Goal: Information Seeking & Learning: Learn about a topic

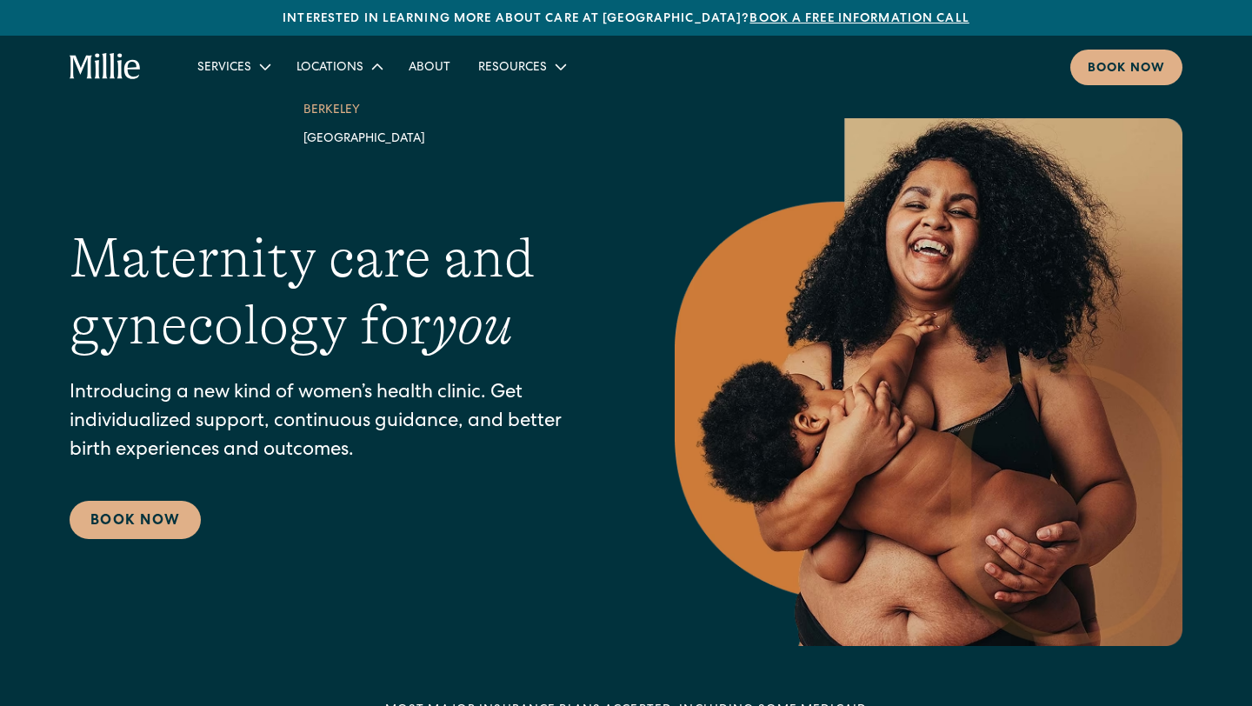
click at [330, 110] on link "Berkeley" at bounding box center [364, 109] width 150 height 29
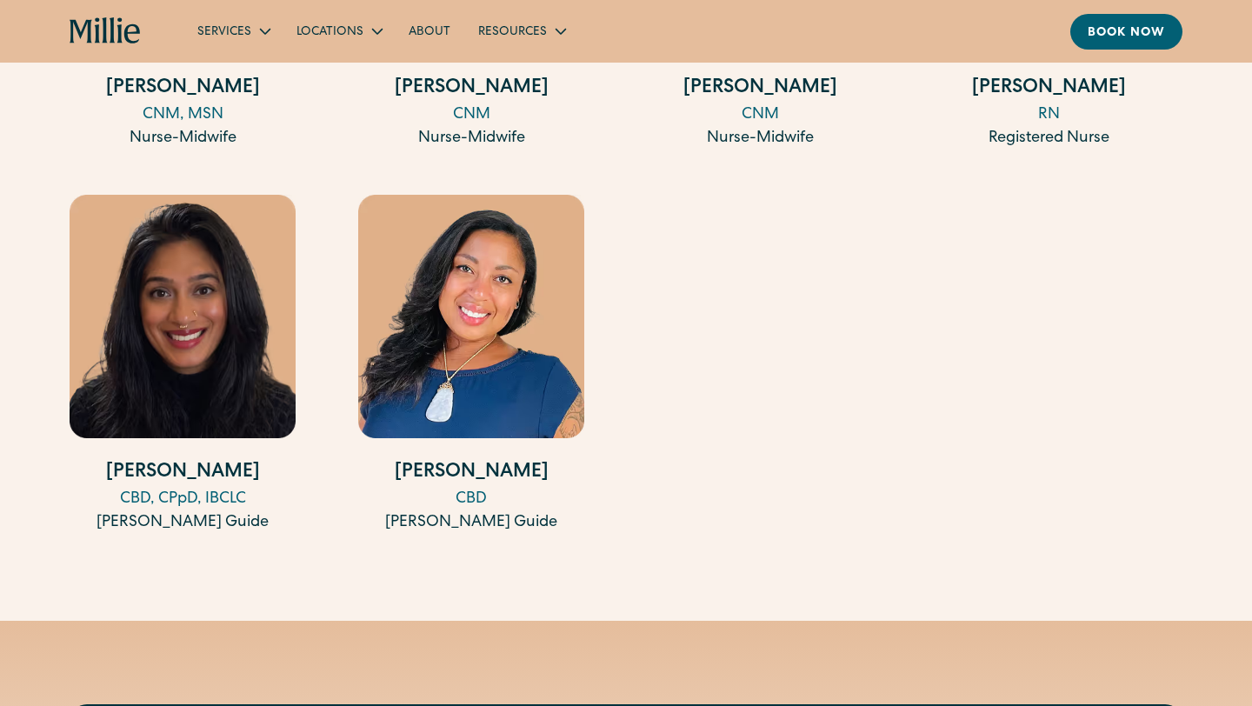
scroll to position [2835, 0]
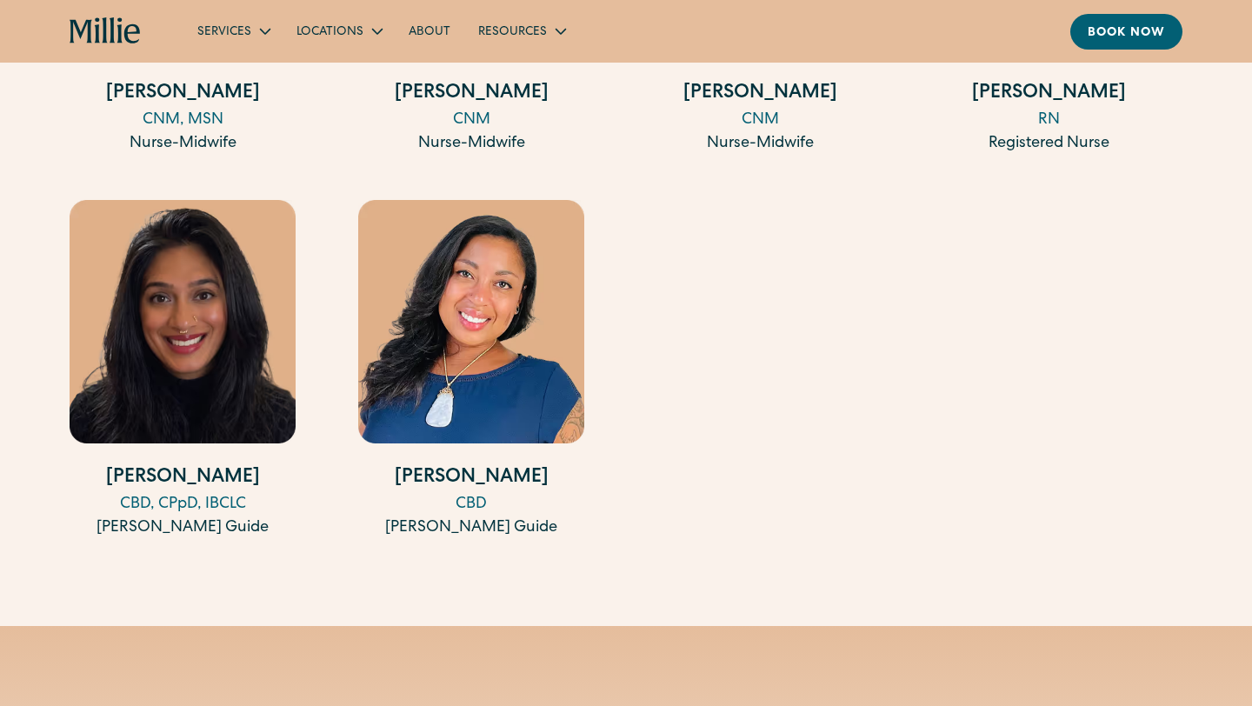
click at [475, 503] on div "CBD" at bounding box center [471, 504] width 226 height 23
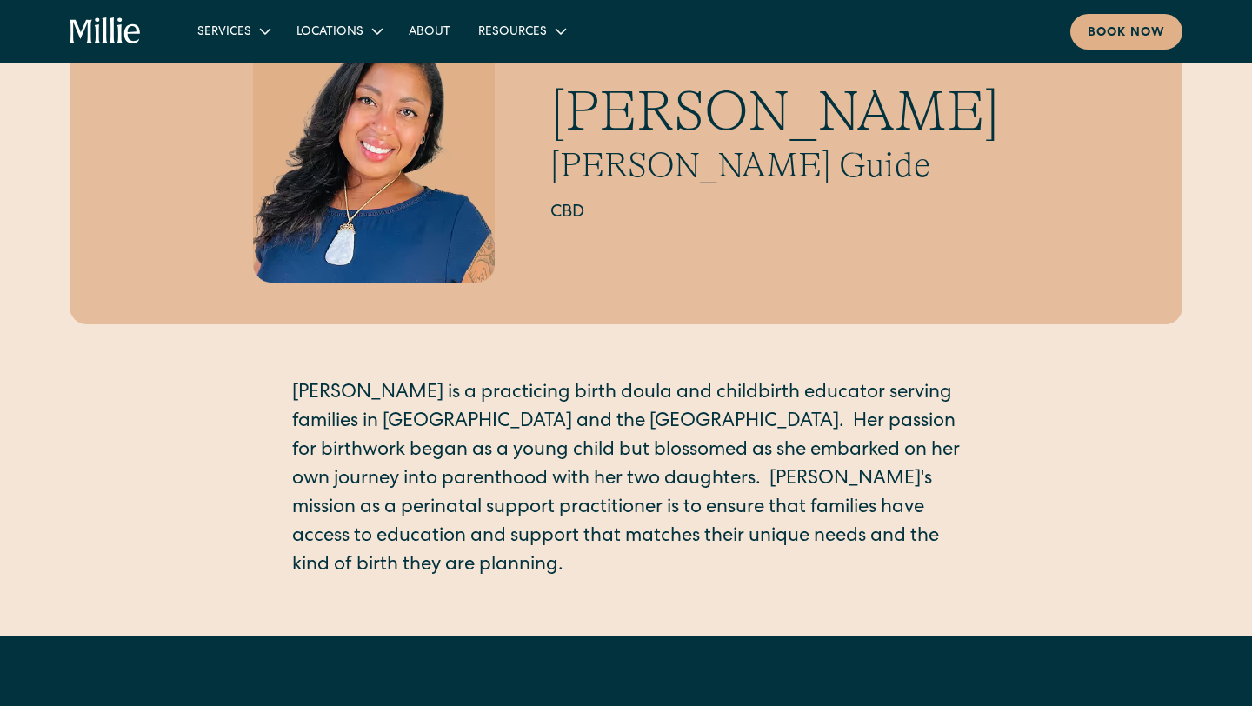
scroll to position [333, 0]
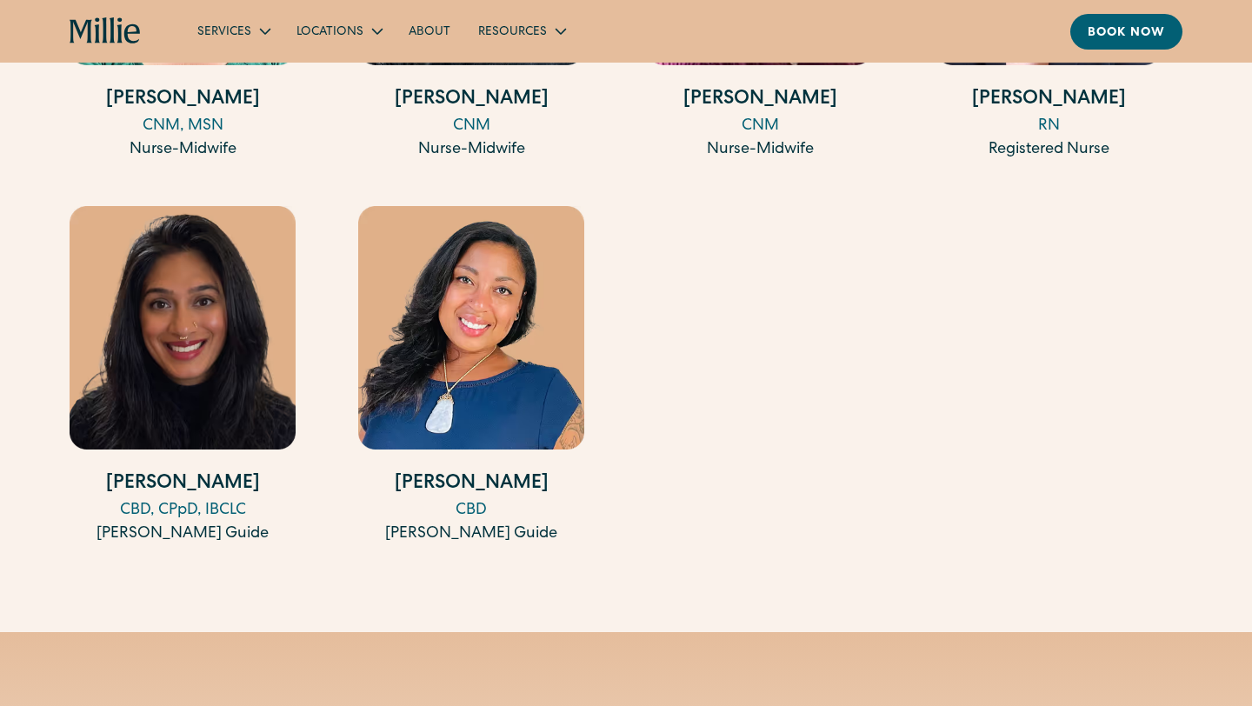
scroll to position [2835, 0]
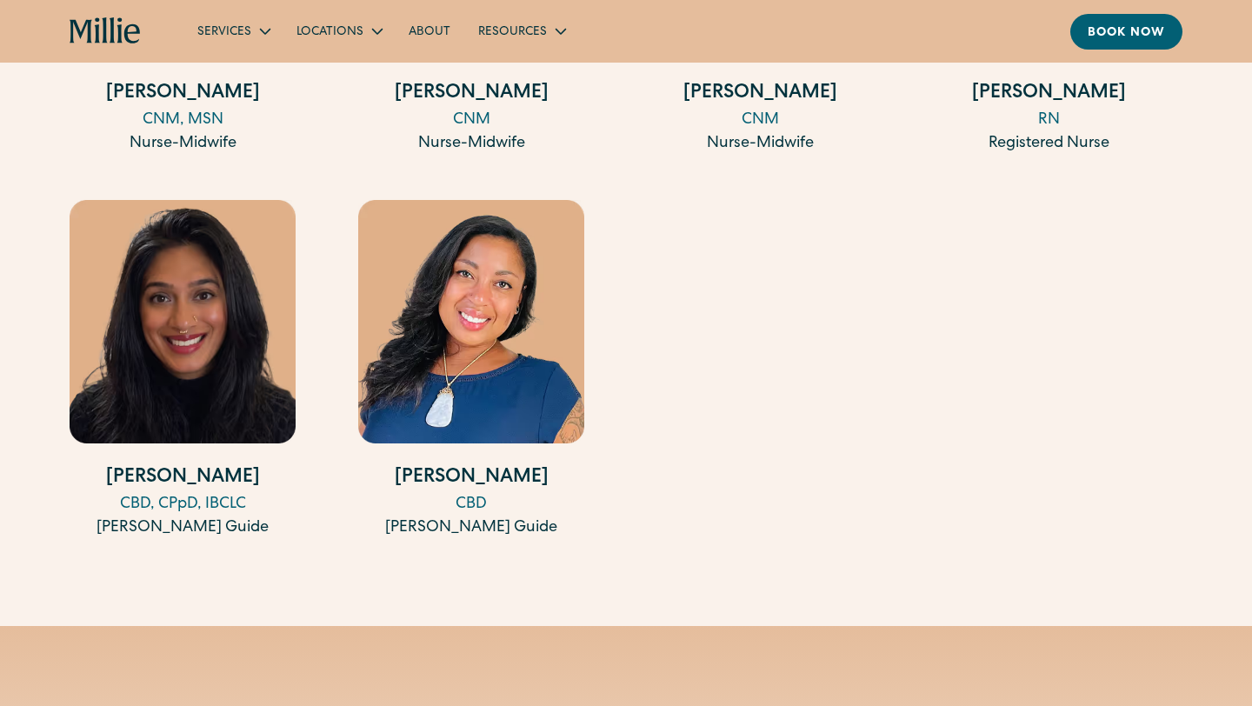
click at [235, 502] on div "CBD, CPpD, IBCLC" at bounding box center [183, 504] width 226 height 23
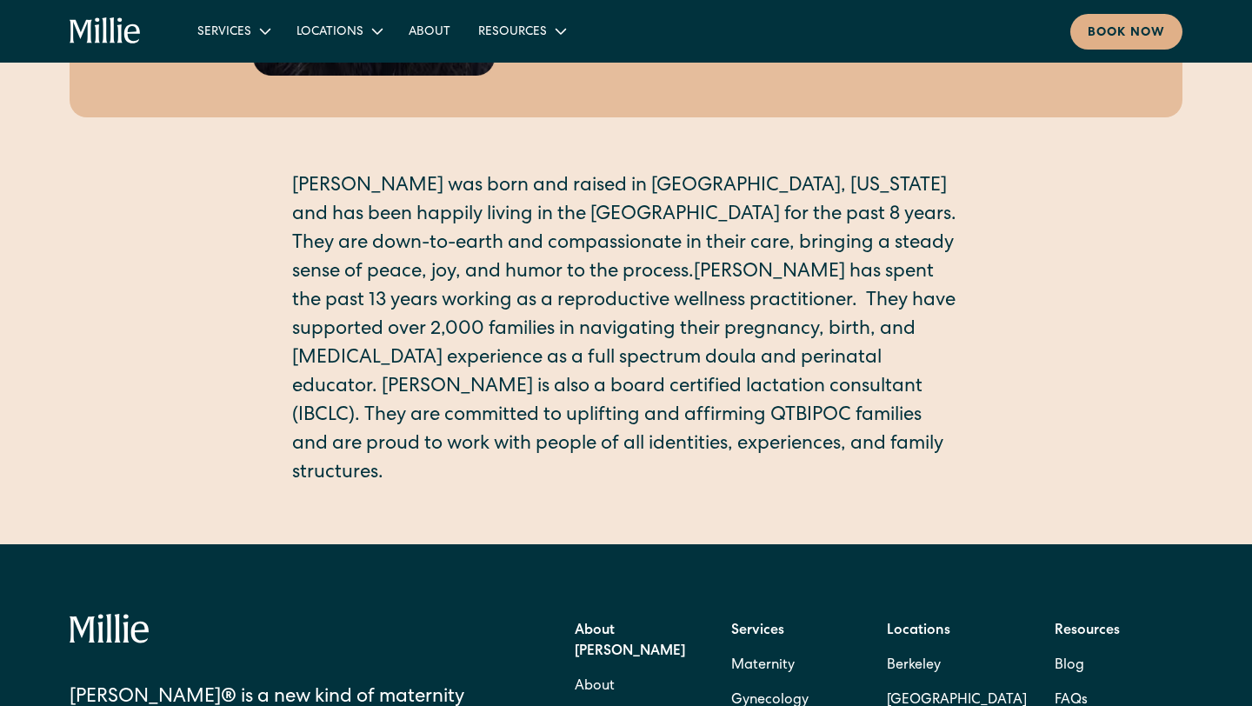
scroll to position [369, 0]
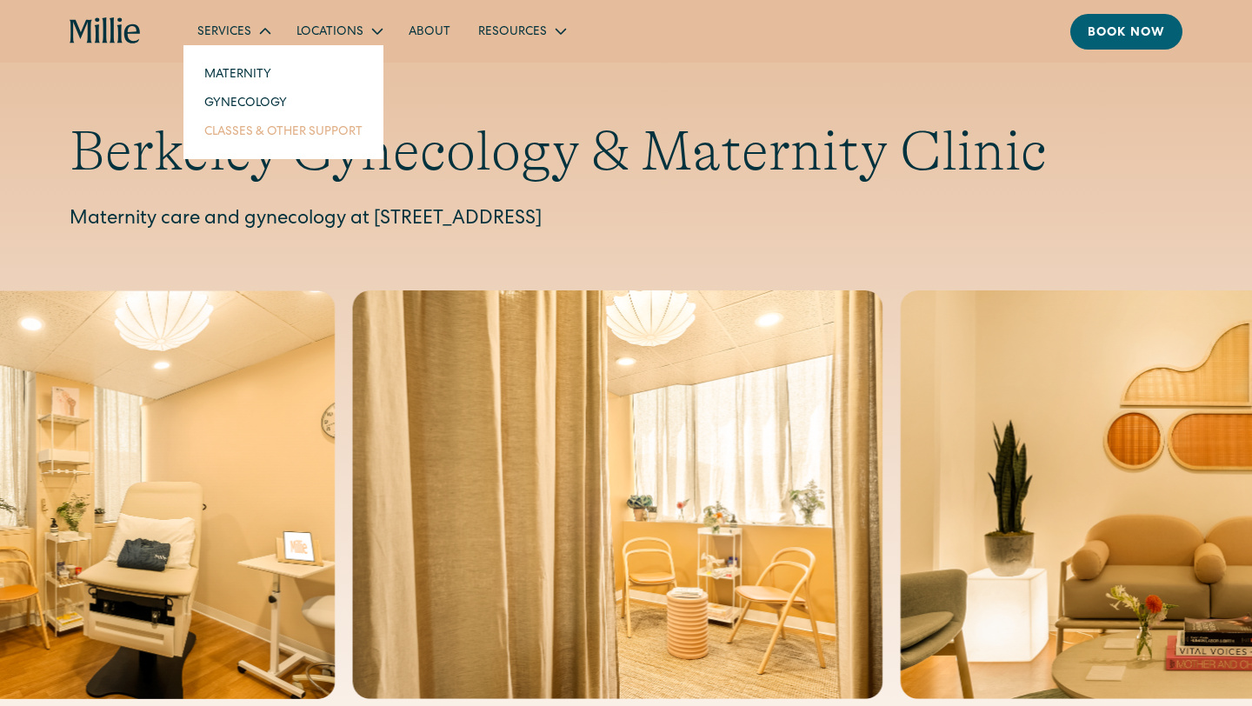
click at [261, 129] on link "Classes & Other Support" at bounding box center [283, 130] width 186 height 29
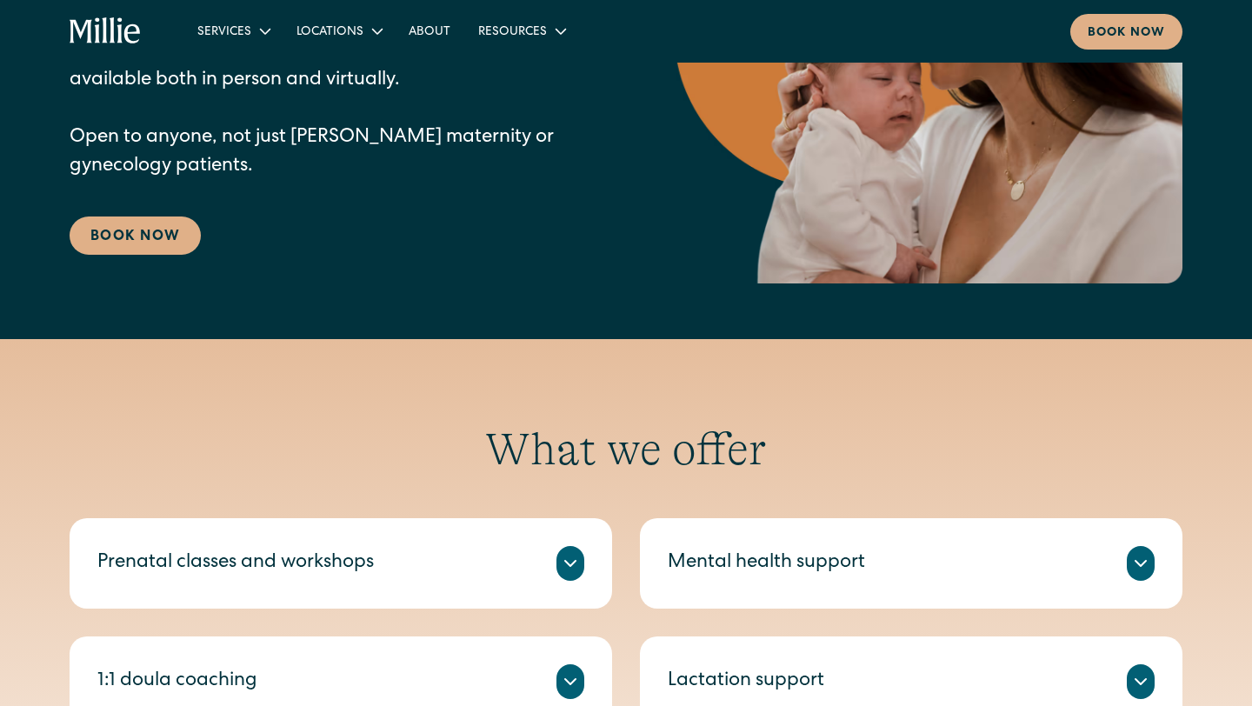
scroll to position [555, 0]
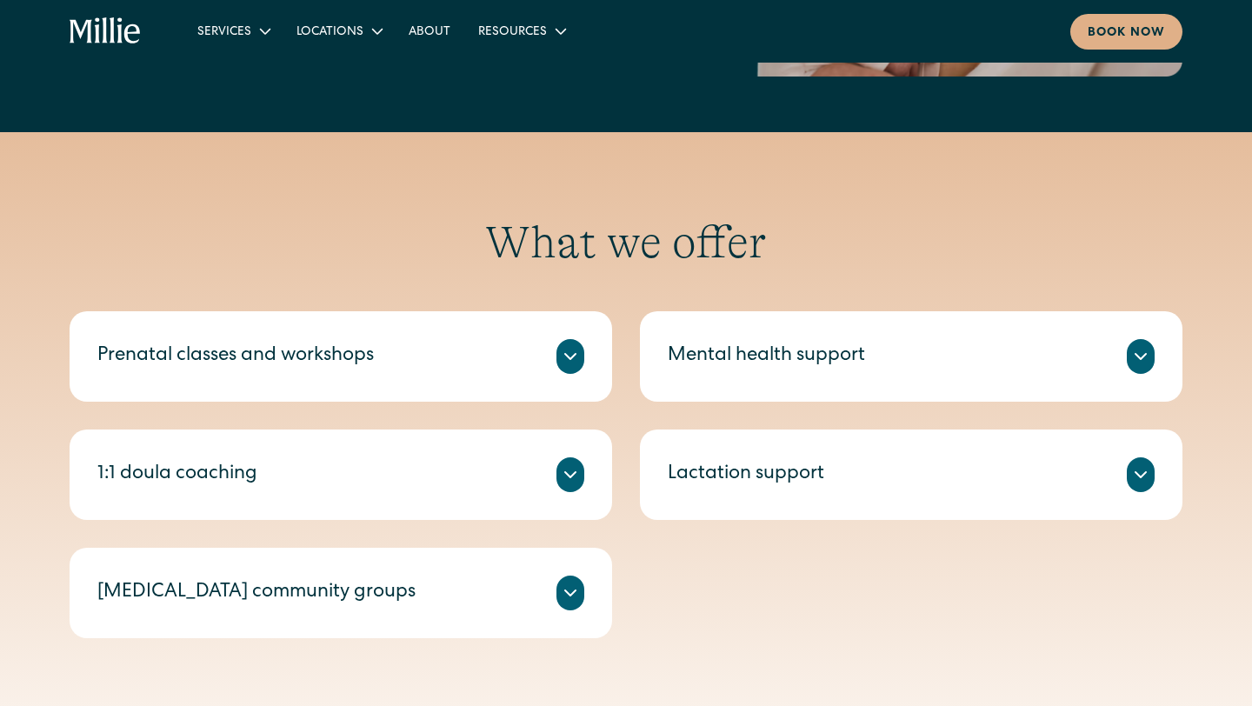
click at [393, 352] on div "Prenatal classes and workshops" at bounding box center [340, 356] width 487 height 35
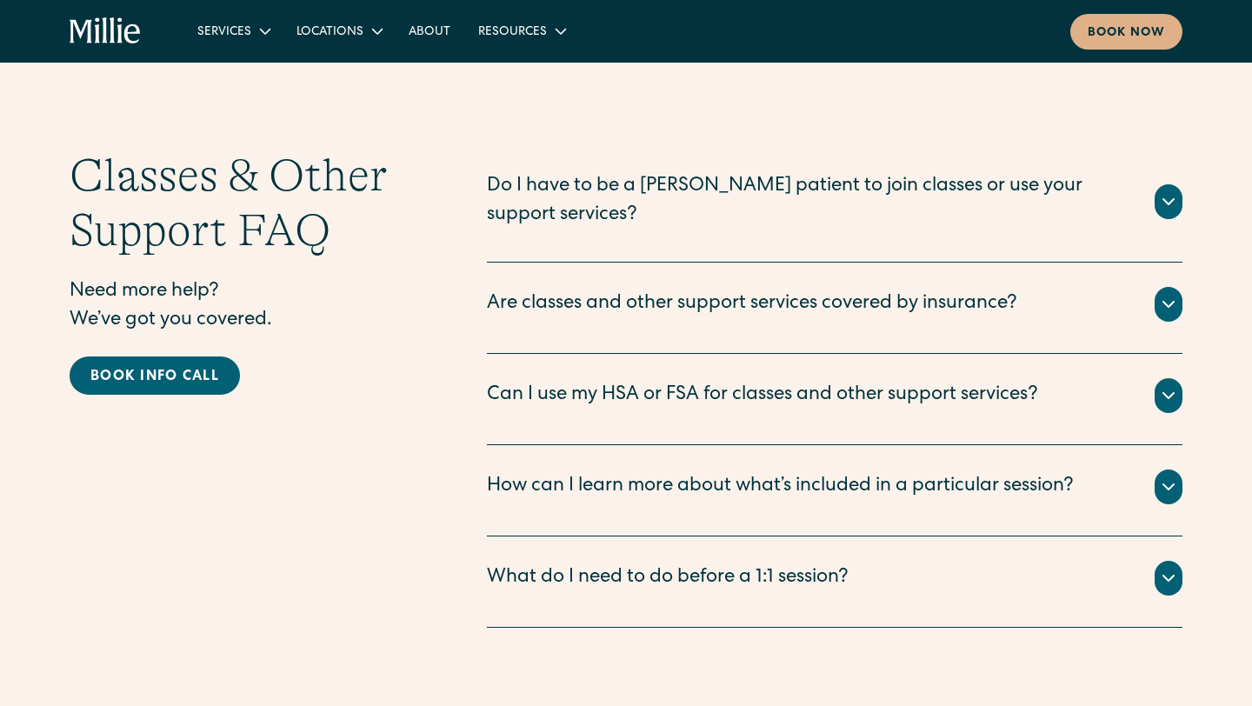
scroll to position [2397, 0]
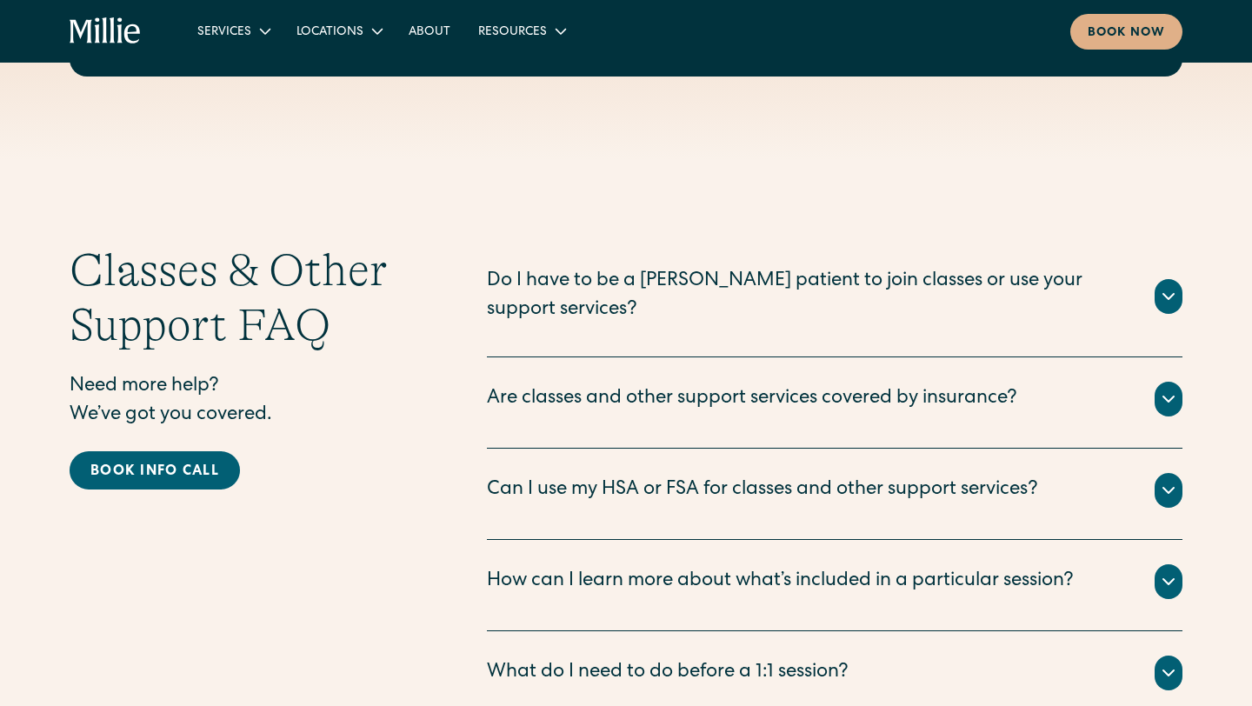
click at [591, 325] on div "No! Our classes and support services are open to anyone, not just Millie matern…" at bounding box center [834, 328] width 695 height 7
click at [1162, 286] on icon at bounding box center [1168, 296] width 21 height 21
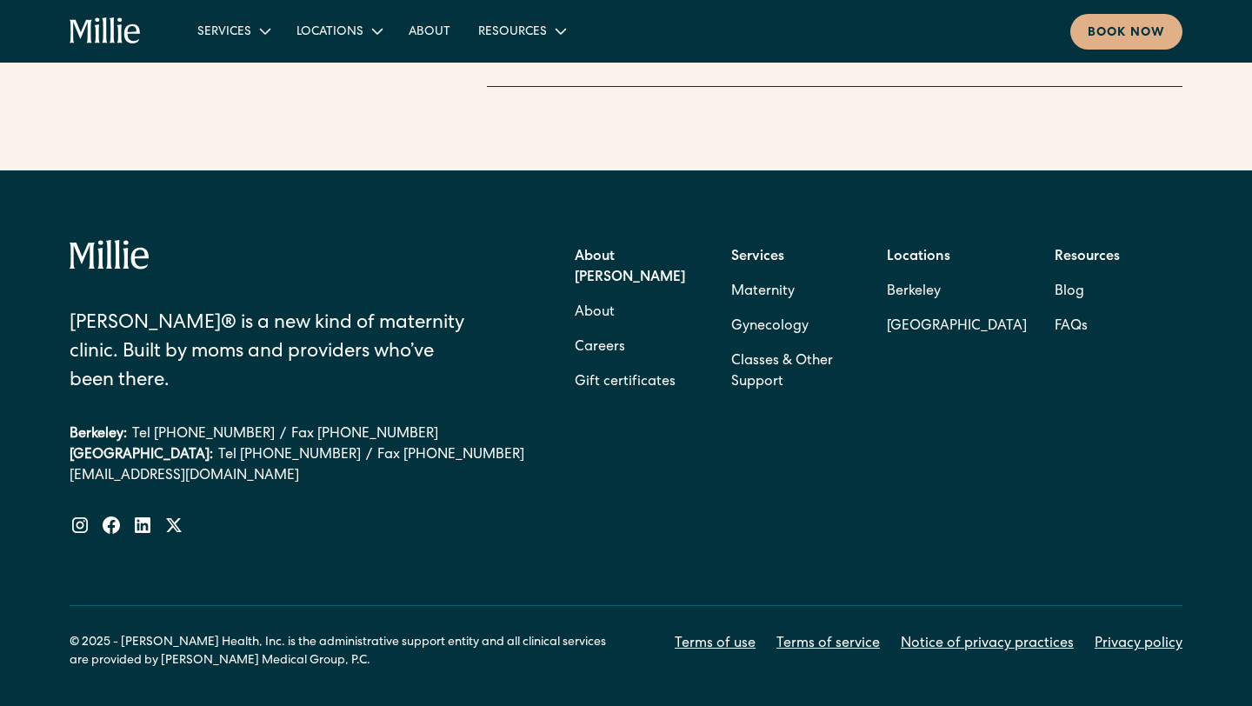
scroll to position [3103, 0]
